Goal: Transaction & Acquisition: Purchase product/service

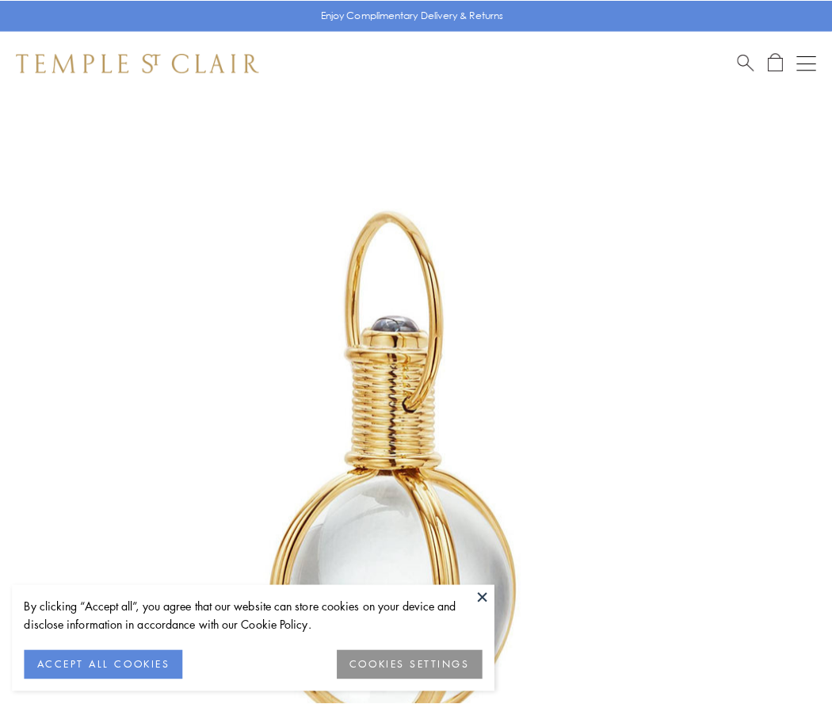
scroll to position [414, 0]
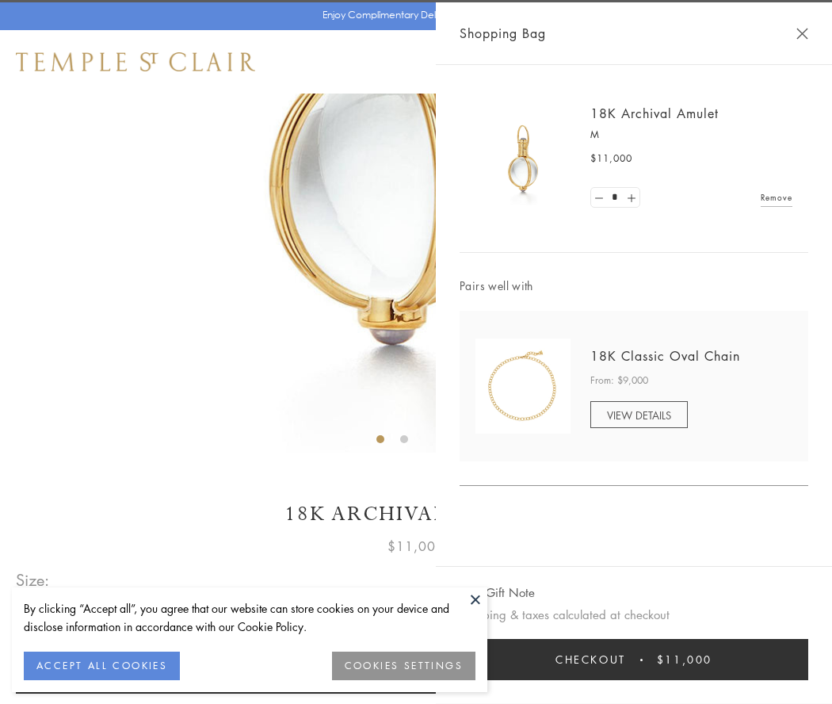
click at [634, 659] on button "Checkout $11,000" at bounding box center [634, 659] width 349 height 41
